Goal: Communication & Community: Answer question/provide support

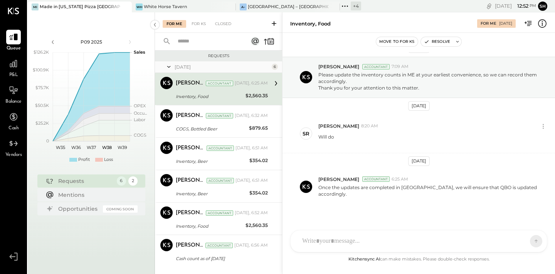
click at [325, 238] on div at bounding box center [419, 241] width 256 height 22
click at [527, 245] on button at bounding box center [522, 241] width 28 height 12
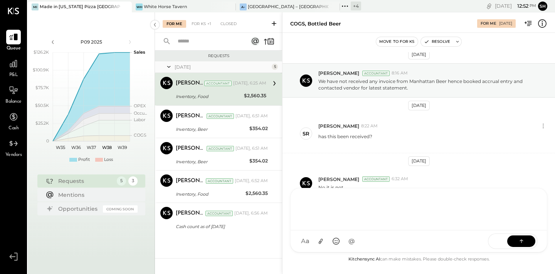
scroll to position [5, 0]
click at [342, 209] on div at bounding box center [419, 208] width 241 height 31
click at [521, 241] on icon at bounding box center [521, 240] width 0 height 3
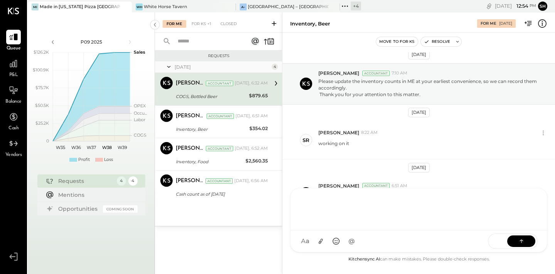
scroll to position [12, 0]
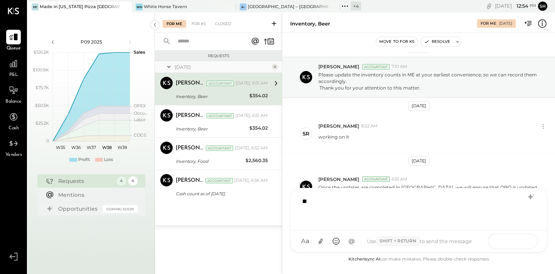
click at [523, 242] on icon at bounding box center [522, 241] width 8 height 8
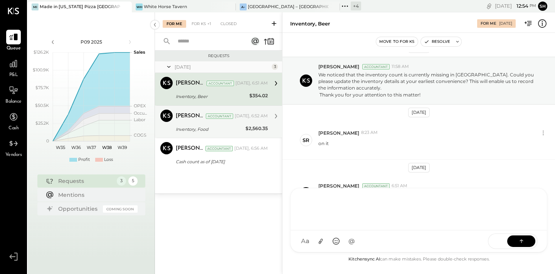
scroll to position [19, 0]
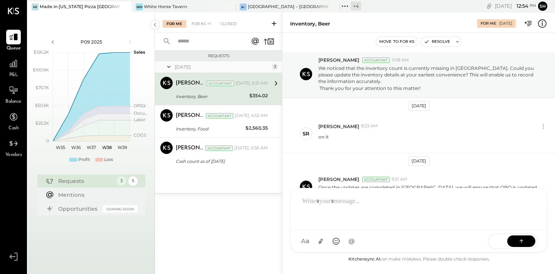
click at [422, 224] on div at bounding box center [419, 209] width 256 height 42
click at [366, 212] on div at bounding box center [419, 208] width 241 height 31
click at [521, 240] on icon at bounding box center [522, 241] width 8 height 8
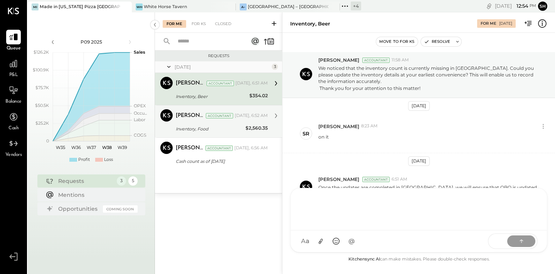
scroll to position [12, 0]
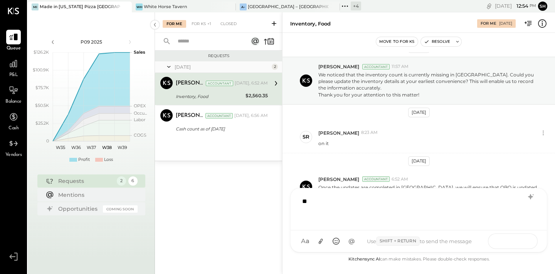
click at [520, 242] on icon at bounding box center [522, 241] width 8 height 8
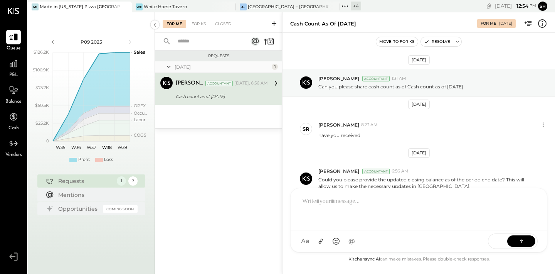
click at [355, 227] on div at bounding box center [419, 209] width 256 height 42
click at [333, 209] on div at bounding box center [419, 208] width 241 height 31
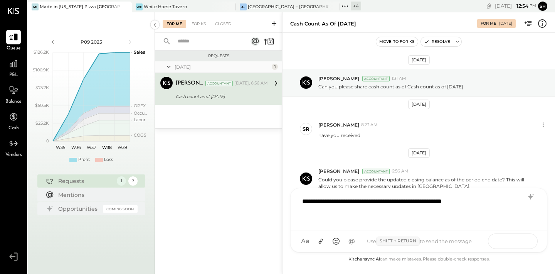
click at [532, 239] on button at bounding box center [522, 241] width 28 height 12
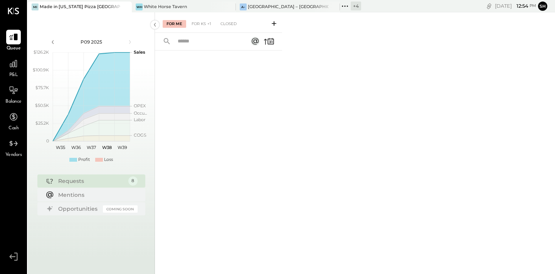
click at [276, 27] on icon at bounding box center [274, 24] width 8 height 8
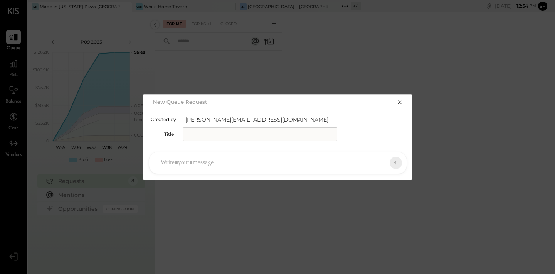
click at [282, 137] on input "text" at bounding box center [260, 134] width 154 height 14
type input "**"
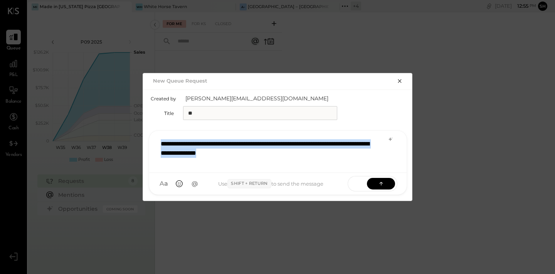
drag, startPoint x: 282, startPoint y: 156, endPoint x: 159, endPoint y: 143, distance: 124.4
click at [159, 143] on div "**********" at bounding box center [278, 150] width 242 height 31
copy div "**********"
click at [374, 181] on button at bounding box center [381, 183] width 28 height 12
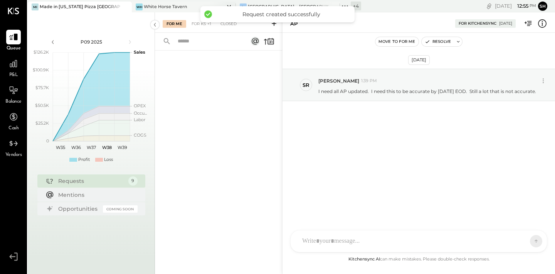
click at [145, 8] on div "White Horse Tavern" at bounding box center [165, 7] width 43 height 6
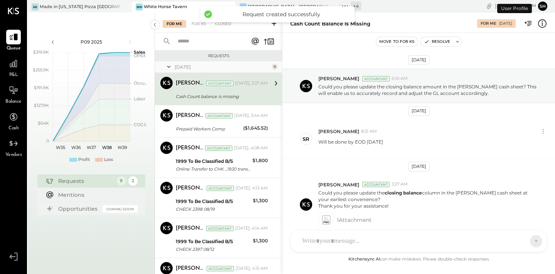
scroll to position [37, 0]
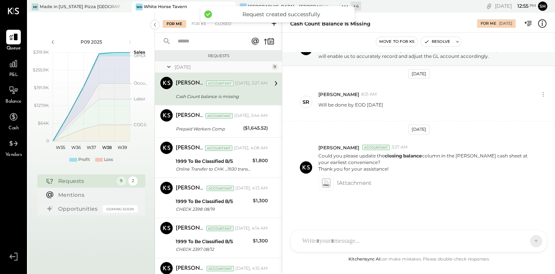
click at [273, 21] on div "Request created successfully" at bounding box center [278, 14] width 154 height 16
click at [275, 23] on icon at bounding box center [274, 24] width 8 height 8
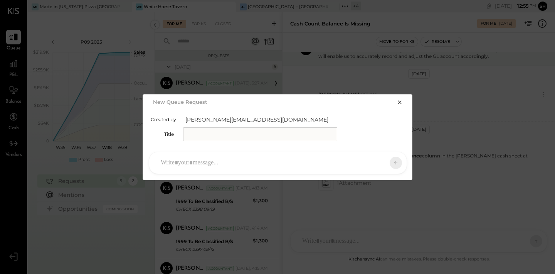
click at [253, 132] on input "text" at bounding box center [260, 134] width 154 height 14
type input "**"
click at [220, 169] on div at bounding box center [271, 162] width 228 height 17
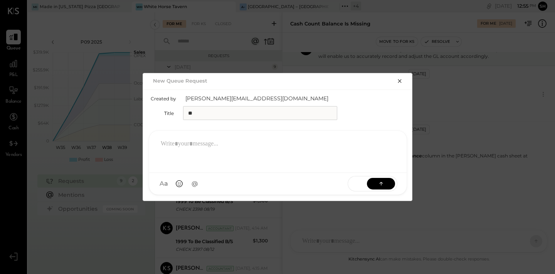
click at [220, 169] on div at bounding box center [278, 152] width 258 height 42
click at [214, 153] on div at bounding box center [278, 150] width 242 height 31
paste div
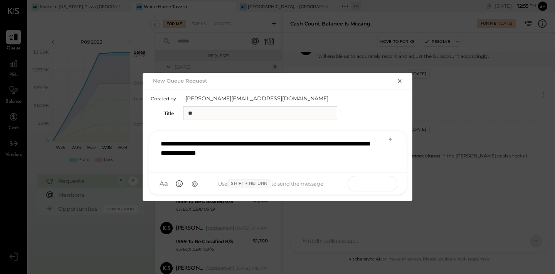
click at [384, 184] on icon at bounding box center [382, 183] width 8 height 8
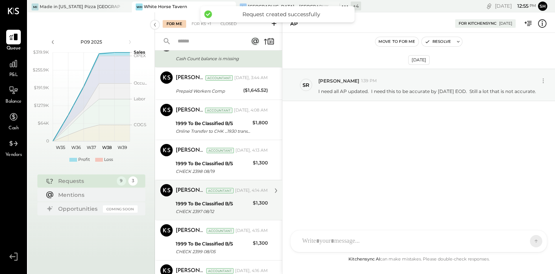
scroll to position [0, 0]
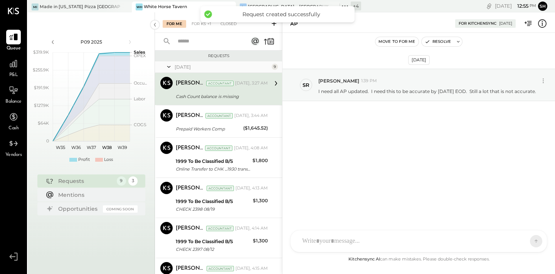
click at [234, 94] on div "Cash Count balance is missing" at bounding box center [221, 97] width 90 height 8
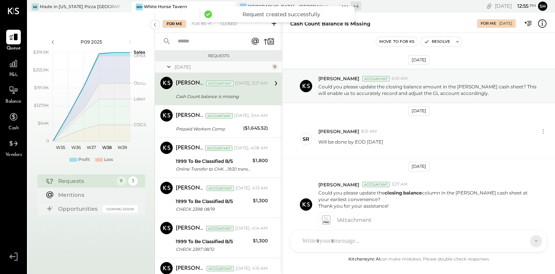
scroll to position [37, 0]
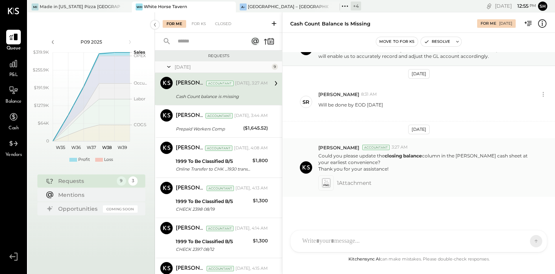
click at [347, 183] on span "1 Attachment" at bounding box center [354, 182] width 35 height 15
click at [325, 183] on icon at bounding box center [326, 183] width 8 height 9
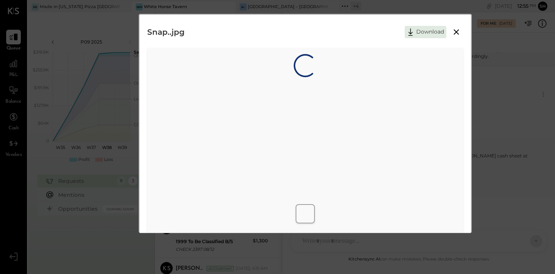
click at [325, 183] on div "Loading…" at bounding box center [305, 167] width 316 height 239
click at [453, 29] on icon at bounding box center [456, 31] width 9 height 9
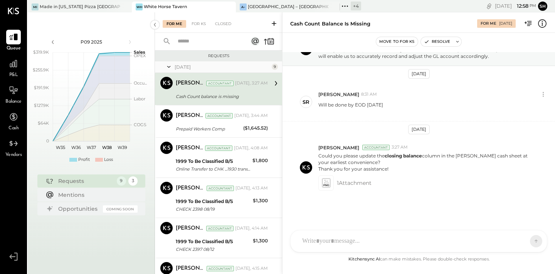
click at [218, 96] on div "Cash Count balance is missing" at bounding box center [221, 97] width 90 height 8
click at [343, 248] on div "SR [PERSON_NAME] RS [PERSON_NAME] [PERSON_NAME] [PERSON_NAME] [PERSON_NAME] UM …" at bounding box center [418, 241] width 257 height 22
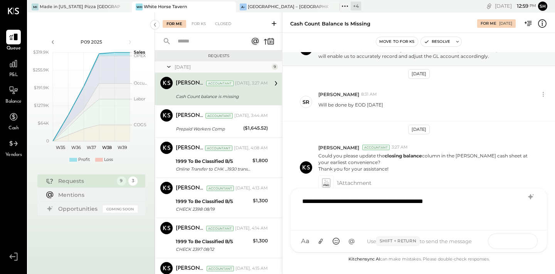
click at [529, 240] on button at bounding box center [522, 241] width 28 height 12
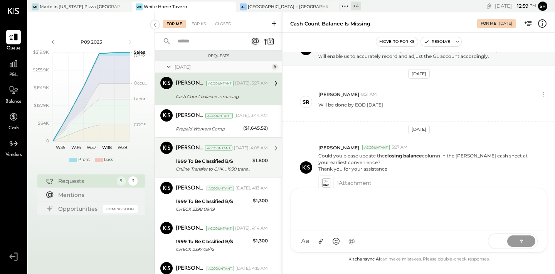
scroll to position [44, 0]
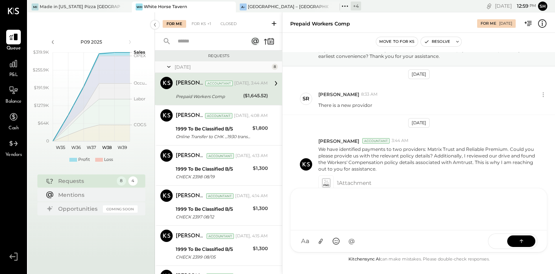
click at [228, 95] on div "Prepaid Workers Comp" at bounding box center [208, 97] width 65 height 8
